Goal: Transaction & Acquisition: Book appointment/travel/reservation

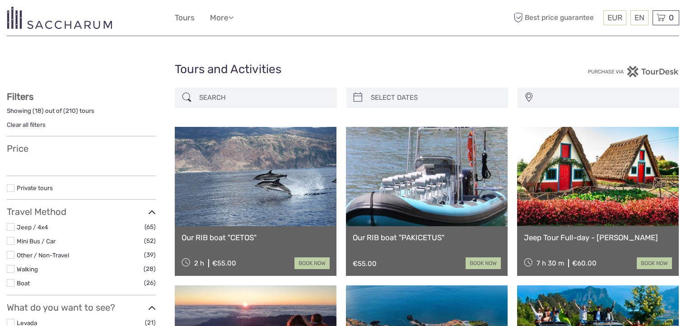
select select
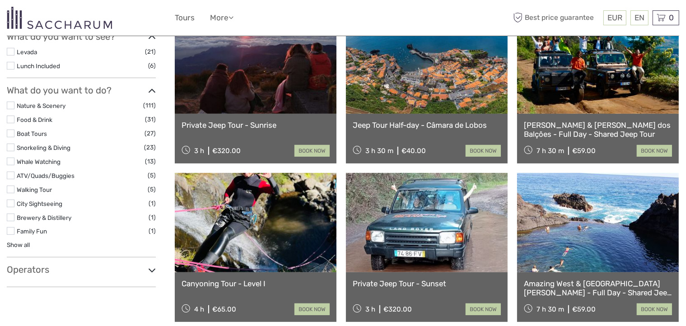
scroll to position [285, 0]
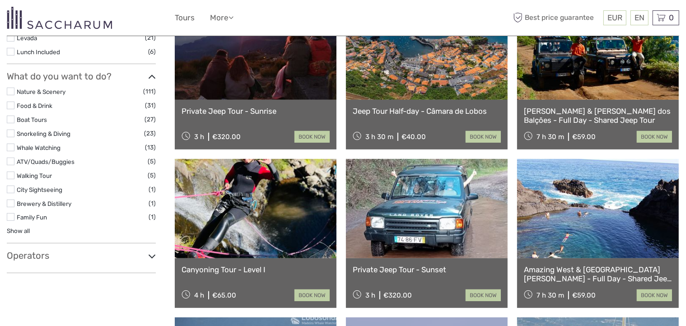
select select
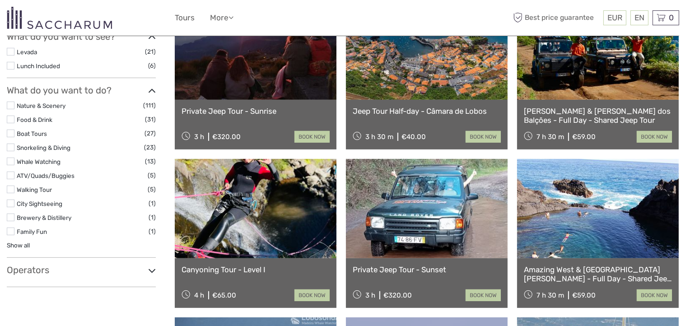
click at [151, 265] on icon at bounding box center [152, 271] width 8 height 12
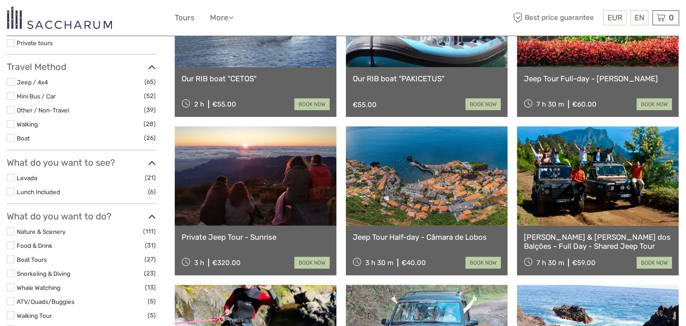
scroll to position [150, 0]
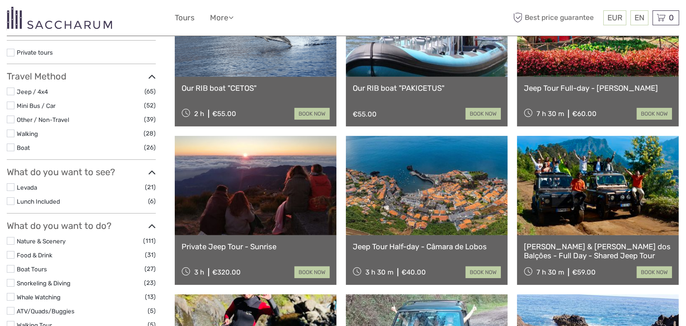
click at [10, 106] on label at bounding box center [11, 106] width 8 height 8
click at [0, 0] on input "checkbox" at bounding box center [0, 0] width 0 height 0
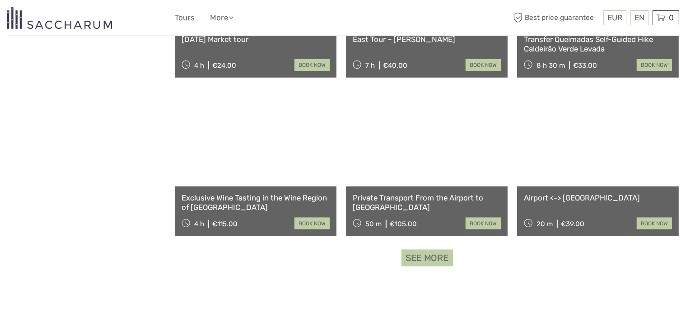
scroll to position [858, 0]
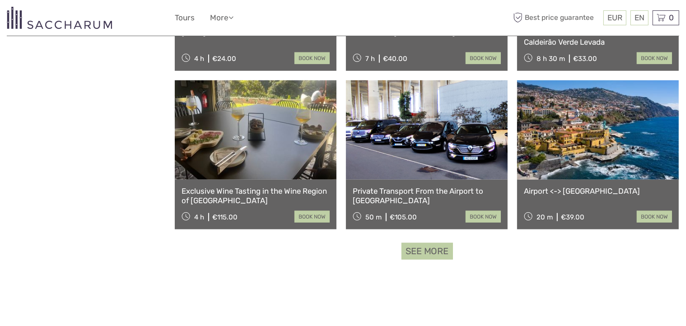
click at [424, 250] on link "See more" at bounding box center [428, 251] width 52 height 17
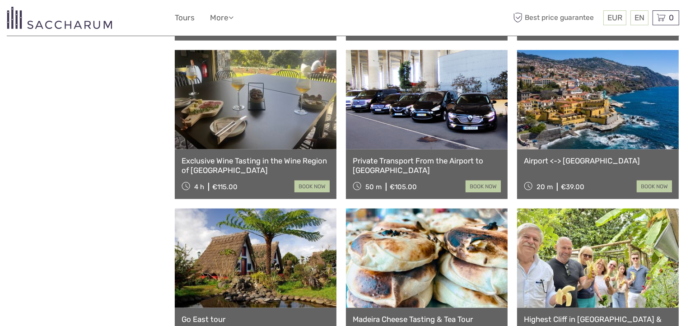
scroll to position [904, 0]
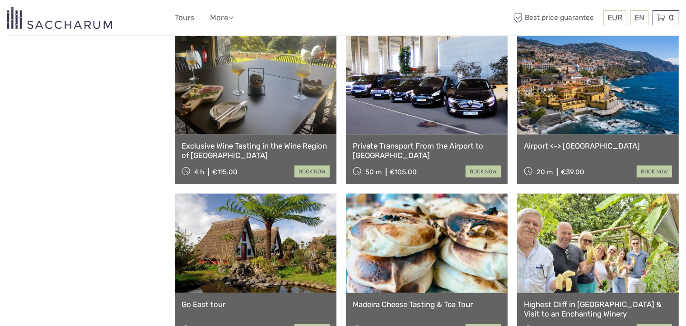
click at [446, 114] on link at bounding box center [427, 84] width 162 height 99
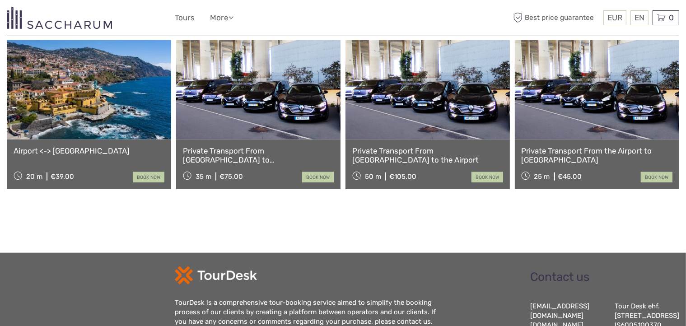
scroll to position [768, 0]
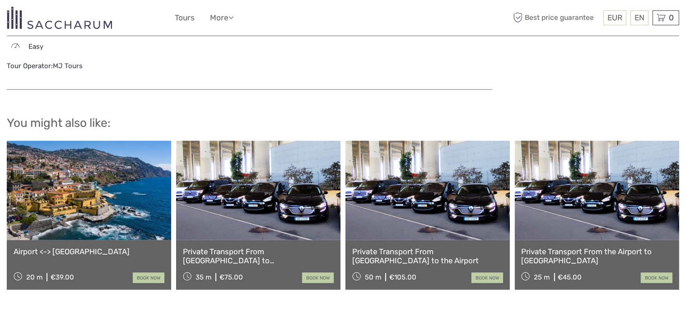
click at [257, 208] on link at bounding box center [258, 190] width 164 height 99
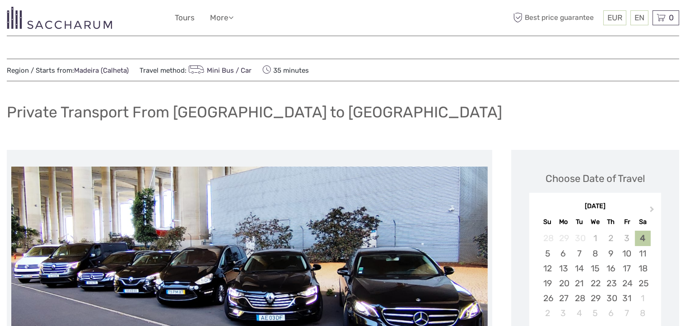
scroll to position [45, 0]
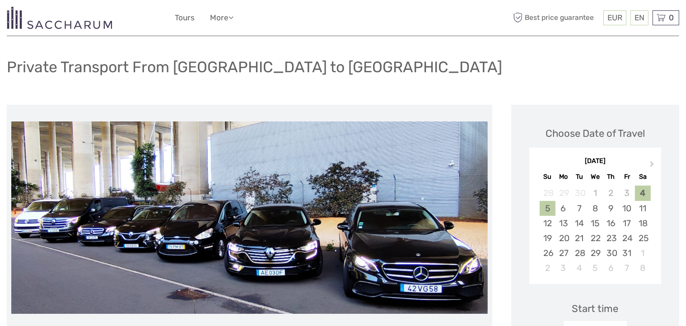
click at [549, 203] on div "5" at bounding box center [548, 208] width 16 height 15
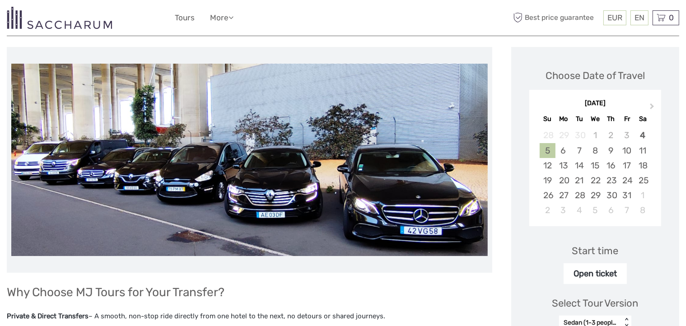
scroll to position [181, 0]
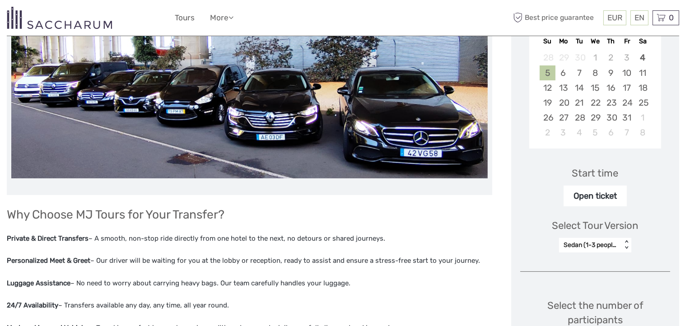
click at [588, 197] on div "Open ticket" at bounding box center [595, 196] width 63 height 21
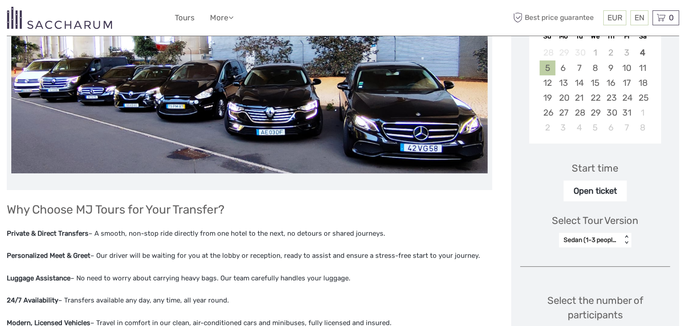
scroll to position [136, 0]
